Goal: Information Seeking & Learning: Understand process/instructions

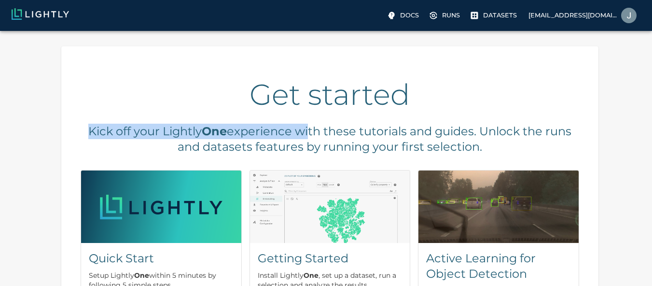
drag, startPoint x: 0, startPoint y: 0, endPoint x: 490, endPoint y: 57, distance: 492.9
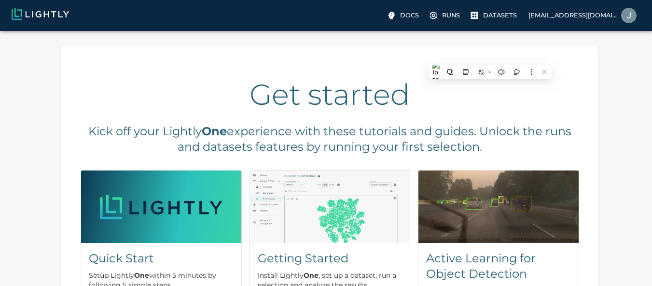
click at [299, 92] on h2 "Get started" at bounding box center [330, 94] width 498 height 35
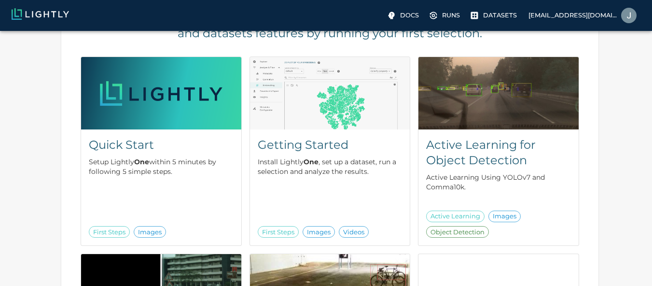
scroll to position [135, 0]
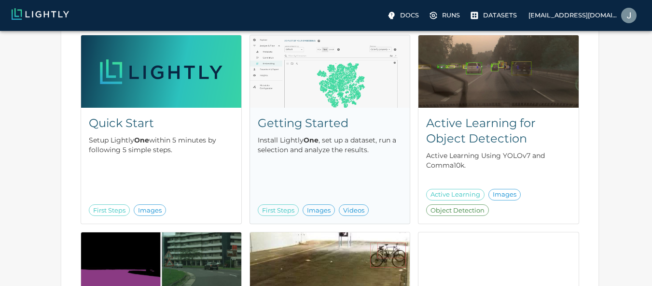
click at [272, 114] on div "Getting Started Install Lightly One , set up a dataset, run a selection and ana…" at bounding box center [330, 166] width 160 height 116
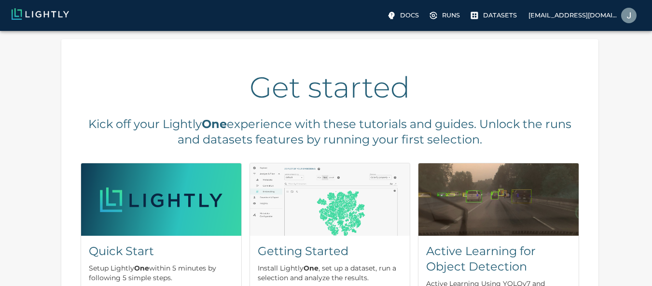
scroll to position [0, 0]
